Goal: Transaction & Acquisition: Book appointment/travel/reservation

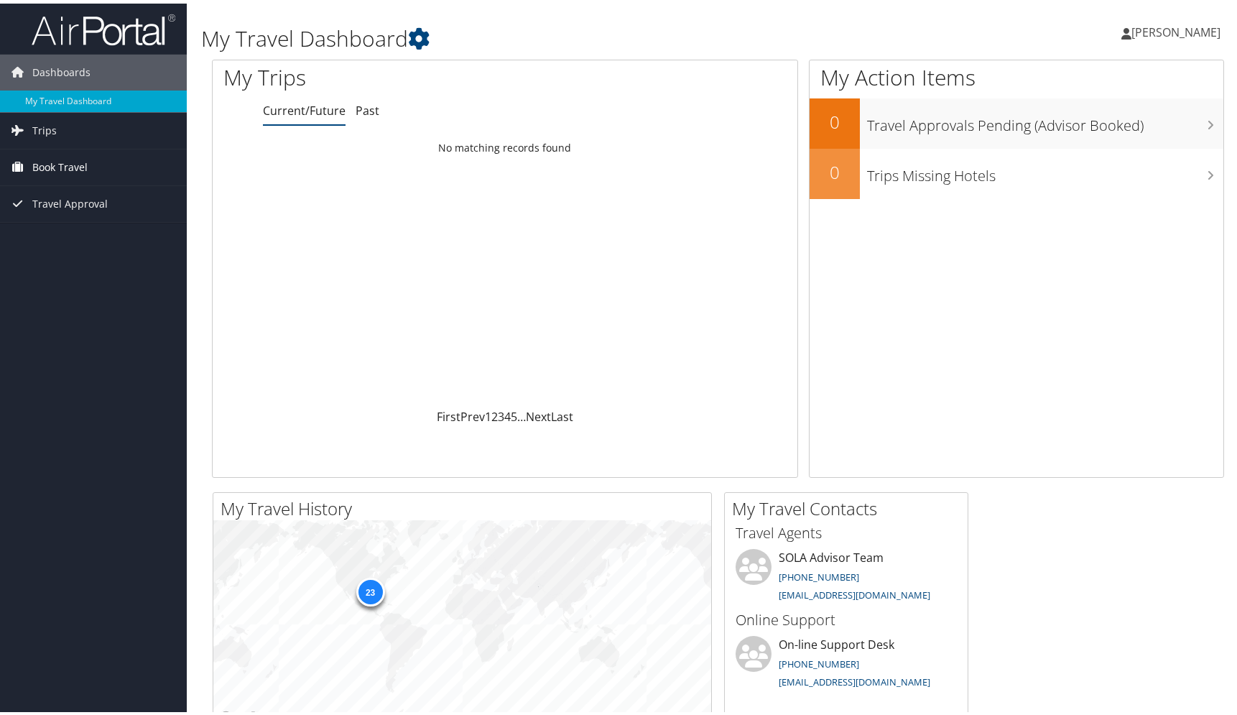
click at [71, 159] on span "Book Travel" at bounding box center [59, 164] width 55 height 36
click at [90, 217] on link "Book/Manage Online Trips" at bounding box center [93, 214] width 187 height 22
click at [40, 62] on span "Dashboards" at bounding box center [61, 69] width 58 height 36
click at [872, 681] on link "[EMAIL_ADDRESS][DOMAIN_NAME]" at bounding box center [855, 678] width 152 height 13
drag, startPoint x: 904, startPoint y: 677, endPoint x: 780, endPoint y: 683, distance: 124.4
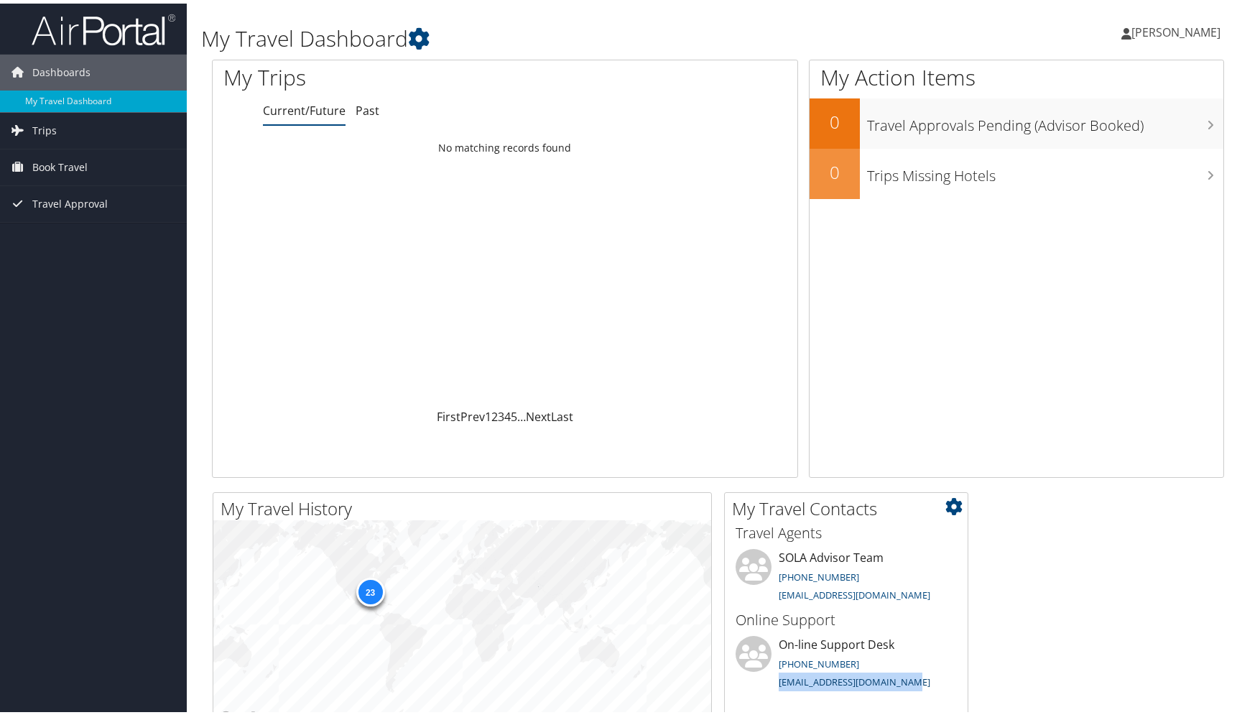
click at [780, 683] on li "On-line Support Desk (801) 327-7720 onlinesupport@cbtravel.com" at bounding box center [846, 661] width 236 height 59
copy link "[EMAIL_ADDRESS][DOMAIN_NAME]"
